Goal: Task Accomplishment & Management: Manage account settings

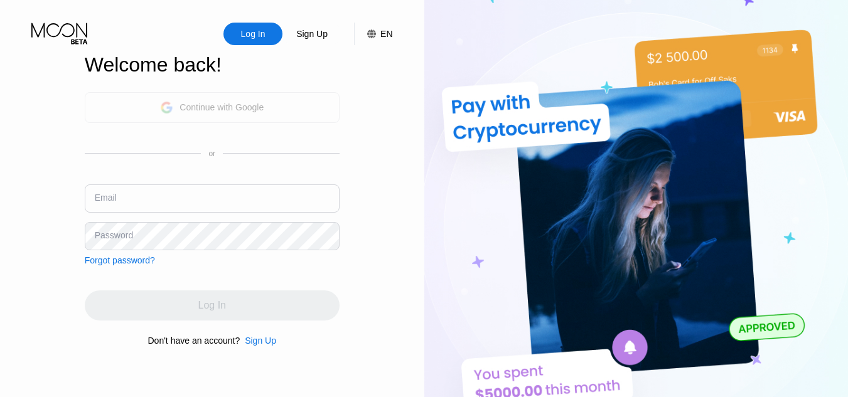
click at [210, 102] on div "Continue with Google" at bounding box center [221, 107] width 84 height 10
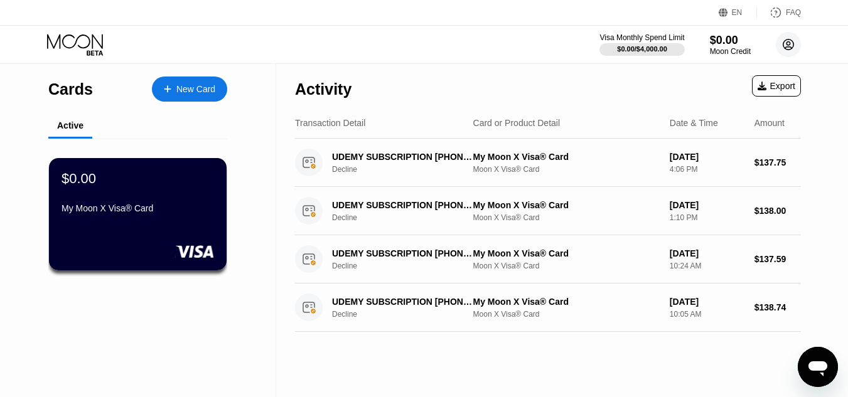
click at [787, 40] on icon at bounding box center [788, 45] width 11 height 11
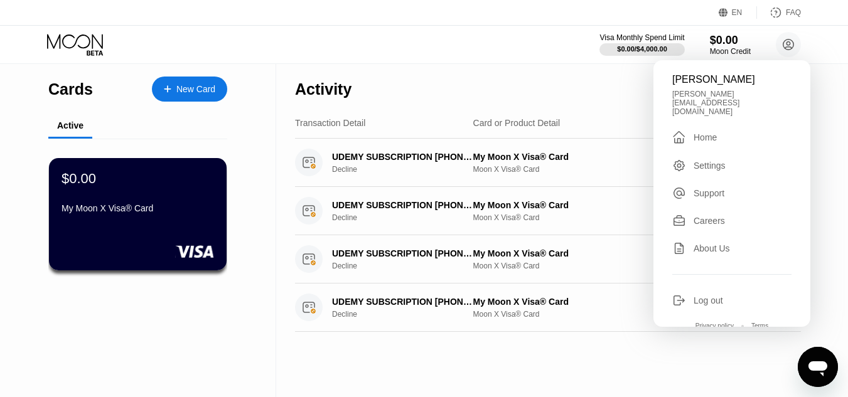
click at [543, 85] on div "Activity Export" at bounding box center [548, 86] width 506 height 44
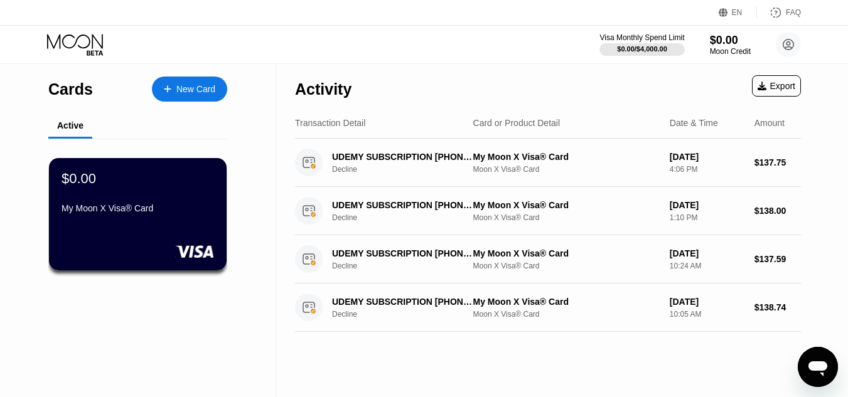
click at [526, 128] on div "Card or Product Detail" at bounding box center [516, 123] width 87 height 10
click at [789, 48] on circle at bounding box center [787, 44] width 25 height 25
click at [790, 42] on circle at bounding box center [787, 44] width 25 height 25
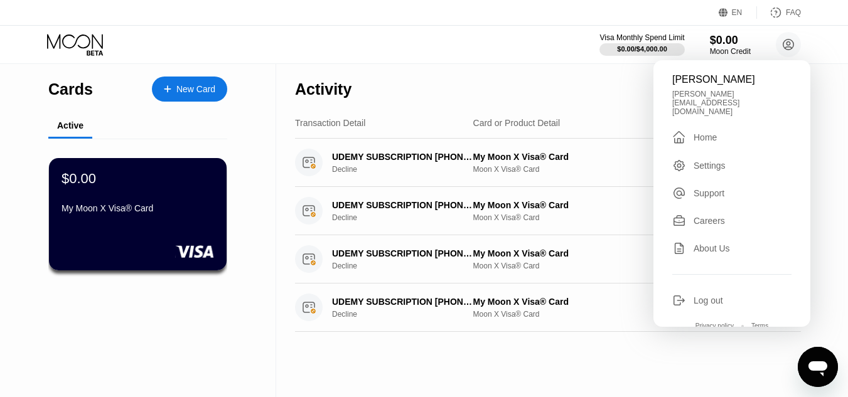
click at [718, 295] on div "Log out" at bounding box center [707, 300] width 29 height 10
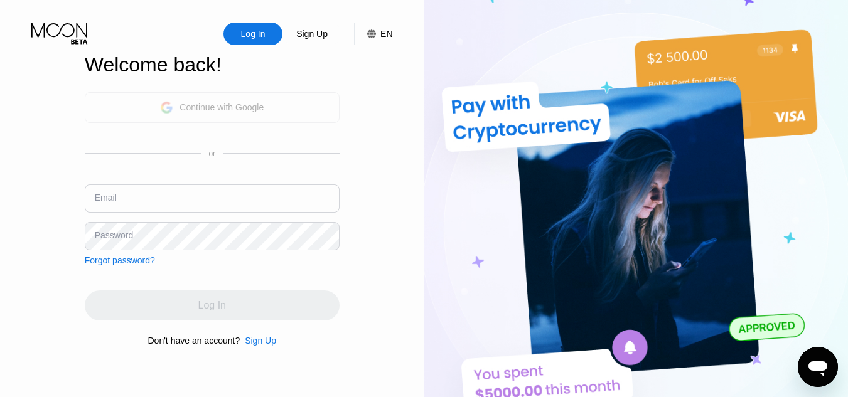
click at [229, 119] on div "Continue with Google" at bounding box center [212, 107] width 255 height 31
